Goal: Use online tool/utility: Use online tool/utility

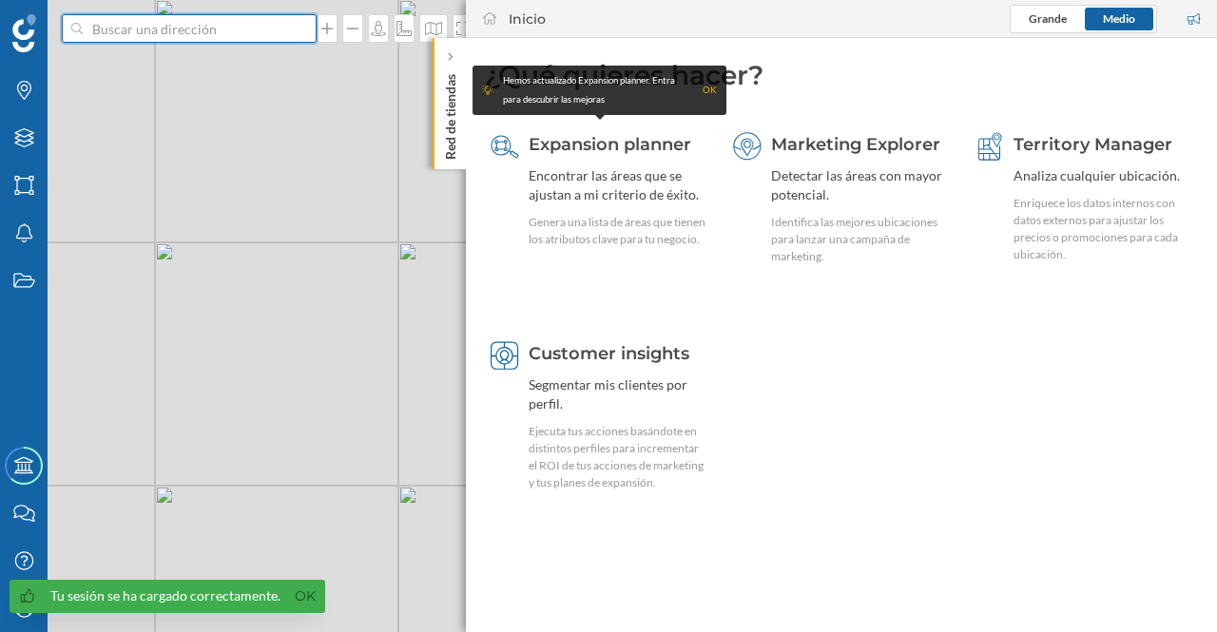
click at [151, 24] on input at bounding box center [189, 28] width 213 height 29
type input "marina de bonaire"
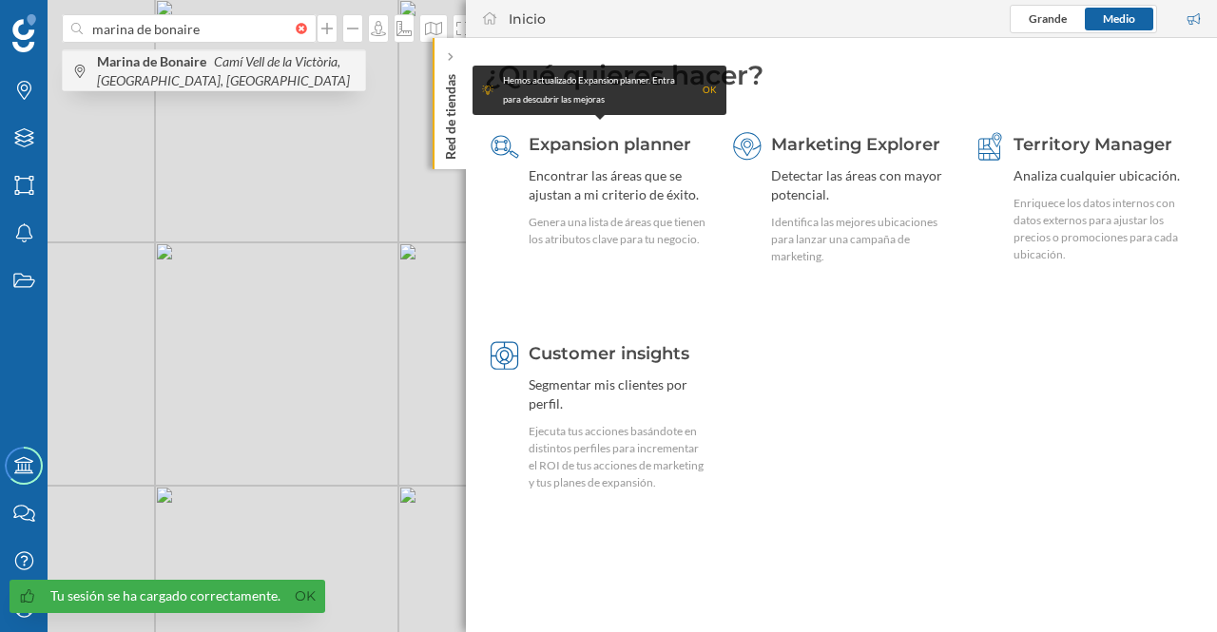
click at [183, 72] on span "Marina de Bonaire Camí [GEOGRAPHIC_DATA], [GEOGRAPHIC_DATA], [GEOGRAPHIC_DATA]" at bounding box center [226, 71] width 259 height 38
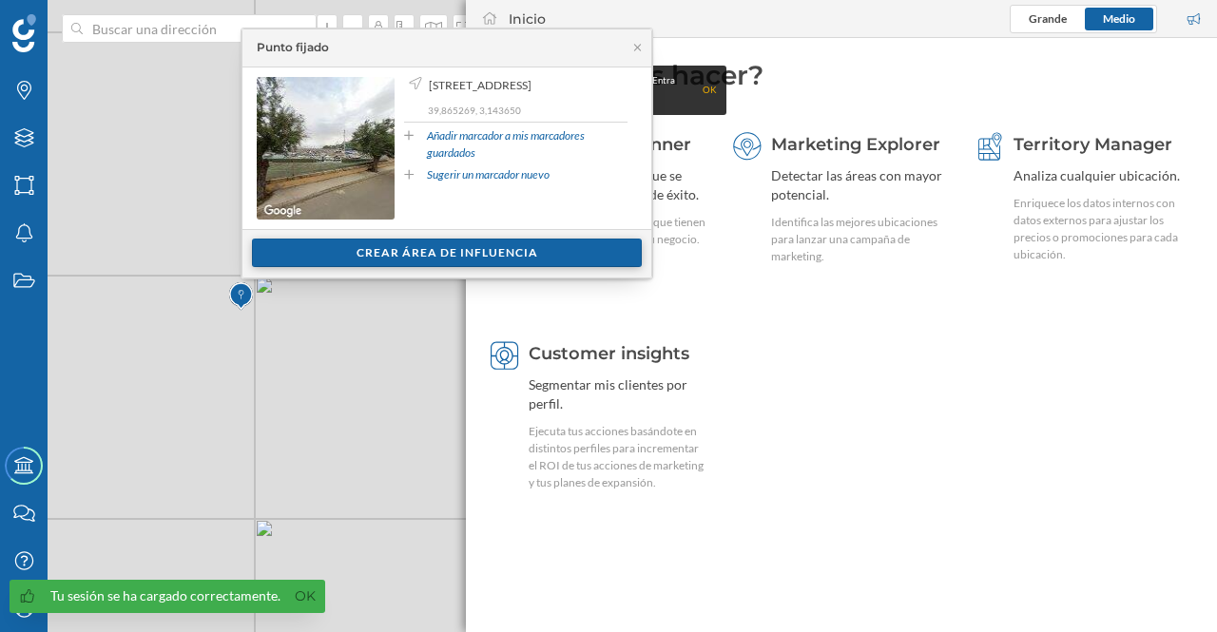
click at [366, 250] on div "Crear área de influencia" at bounding box center [447, 253] width 390 height 29
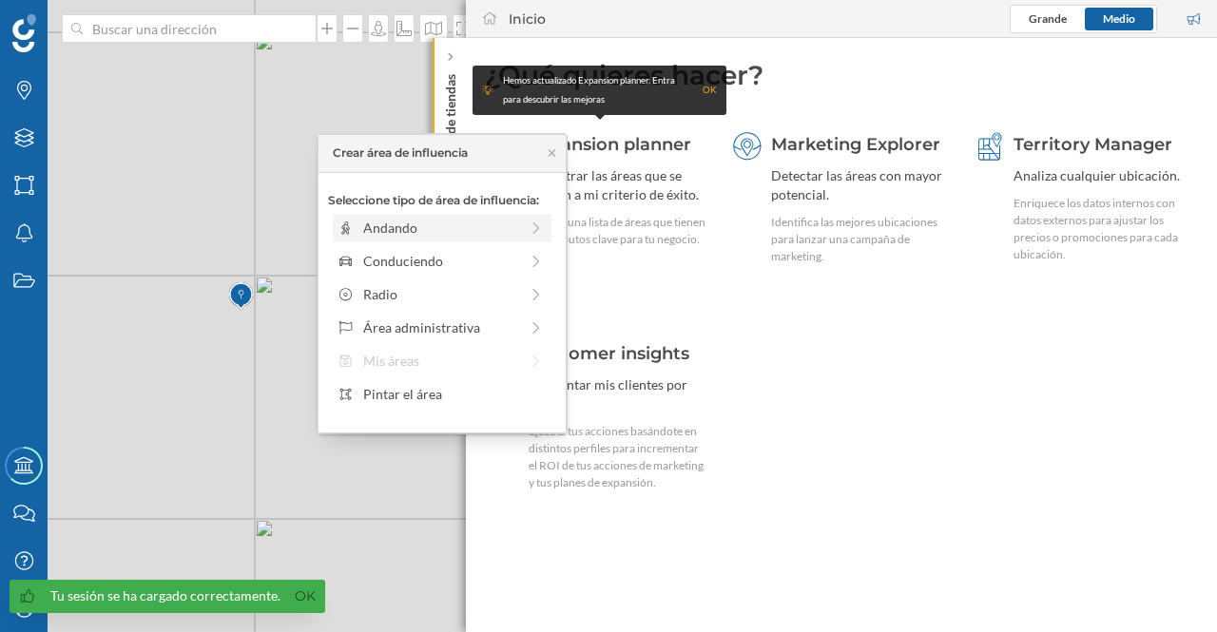
click at [418, 226] on div "Andando" at bounding box center [440, 228] width 155 height 20
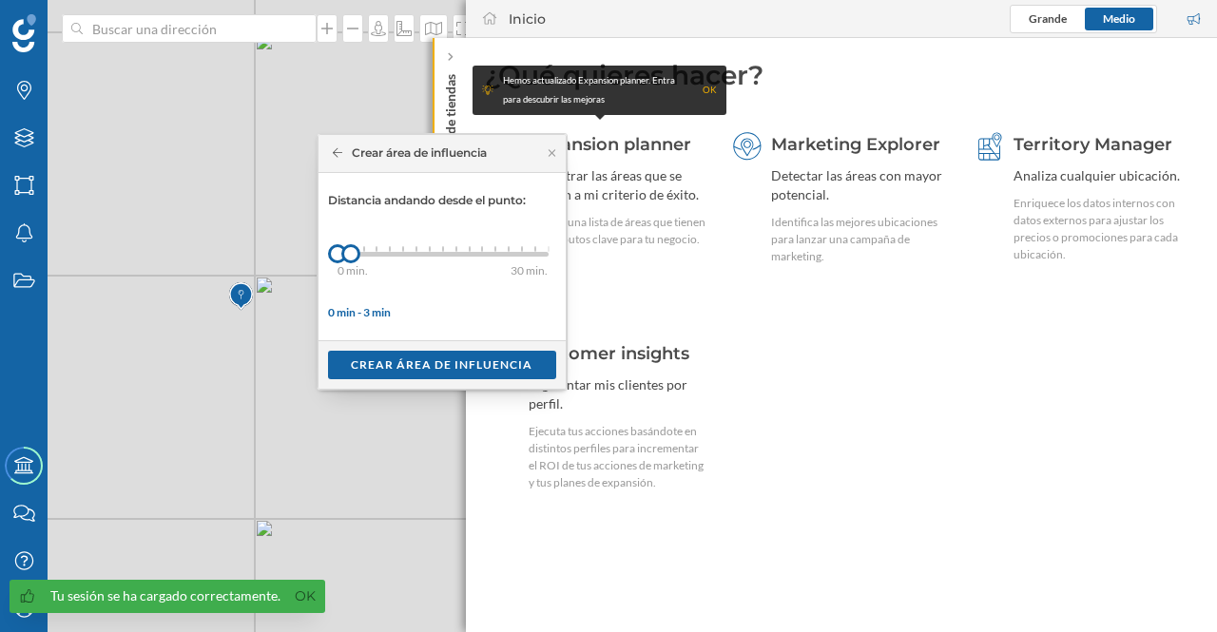
click at [521, 250] on div at bounding box center [522, 249] width 2 height 6
drag, startPoint x: 519, startPoint y: 254, endPoint x: 506, endPoint y: 246, distance: 15.3
click at [506, 246] on div at bounding box center [507, 253] width 19 height 19
click at [472, 366] on div "Crear área de influencia" at bounding box center [442, 364] width 228 height 29
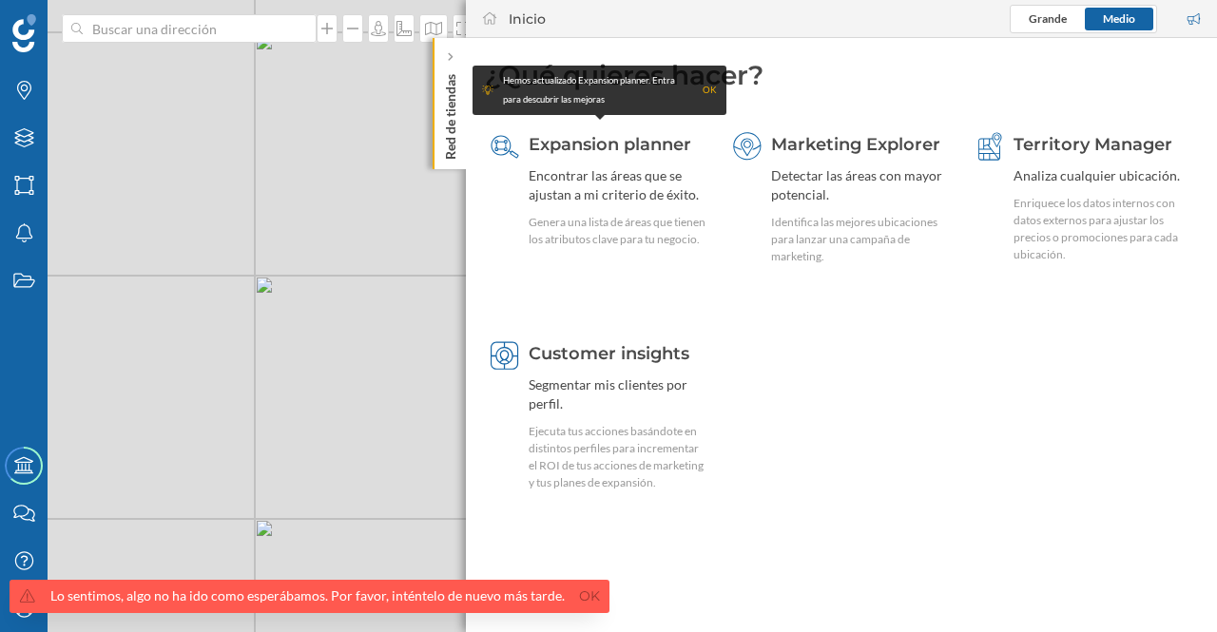
click at [390, 589] on div "Lo sentimos, algo no ha ido como esperábamos. Por favor, inténtelo de nuevo más…" at bounding box center [307, 596] width 515 height 19
click at [574, 598] on link "Ok" at bounding box center [589, 597] width 30 height 22
